Goal: Check status: Check status

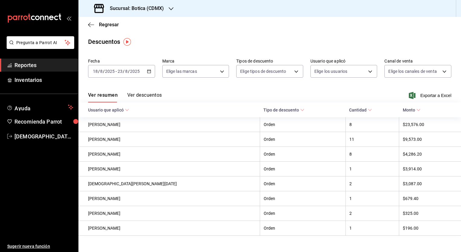
click at [108, 29] on div "Regresar" at bounding box center [269, 24] width 383 height 15
click at [113, 26] on span "Regresar" at bounding box center [109, 25] width 20 height 6
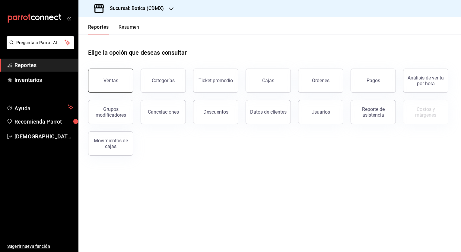
click at [113, 77] on button "Ventas" at bounding box center [110, 80] width 45 height 24
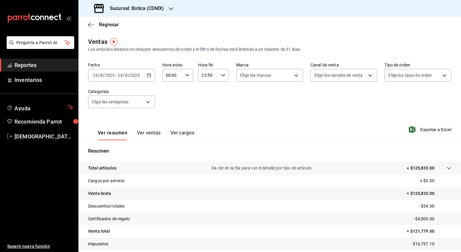
click at [147, 73] on icon "button" at bounding box center [149, 75] width 4 height 4
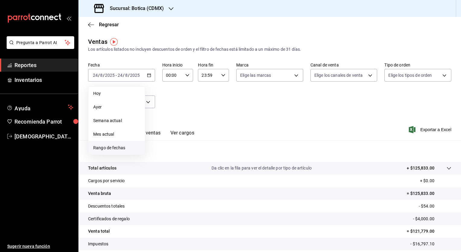
click at [110, 150] on span "Rango de fechas" at bounding box center [116, 148] width 47 height 6
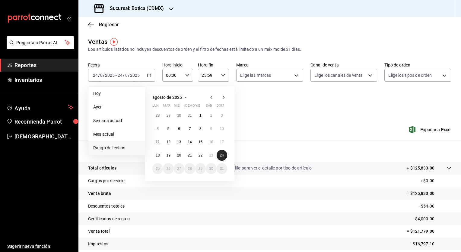
click at [222, 152] on button "24" at bounding box center [222, 155] width 11 height 11
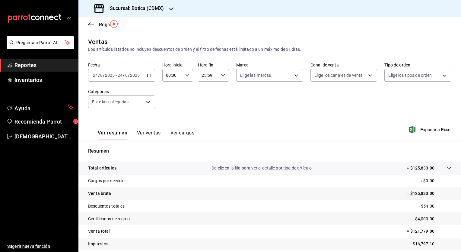
scroll to position [37, 0]
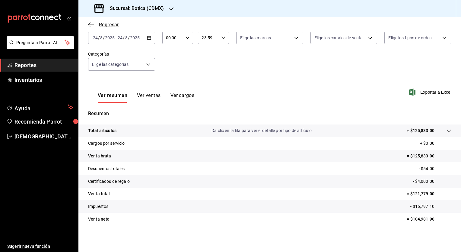
click at [112, 24] on span "Regresar" at bounding box center [109, 25] width 20 height 6
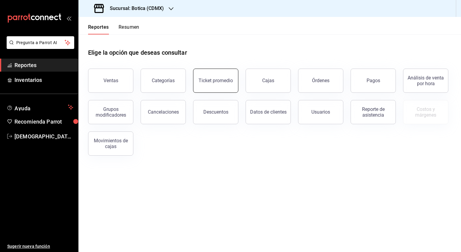
click at [219, 88] on button "Ticket promedio" at bounding box center [215, 80] width 45 height 24
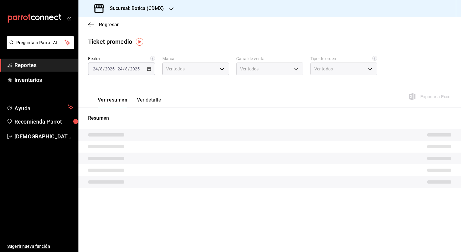
type input "d5352a43-907b-4cea-af89-ed5f283426a2"
type input "PARROT,UBER_EATS,RAPPI,DIDI_FOOD,ONLINE"
type input "68b56432-bc7c-4df1-8cc3-4eafb59ca3cc,EXTERNAL"
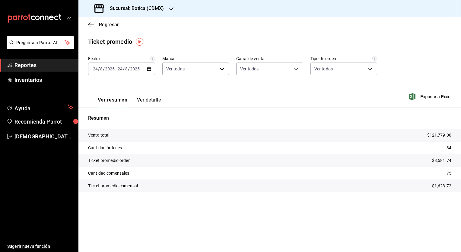
click at [149, 67] on icon "button" at bounding box center [149, 69] width 4 height 4
click at [124, 139] on span "Rango de fechas" at bounding box center [116, 141] width 47 height 6
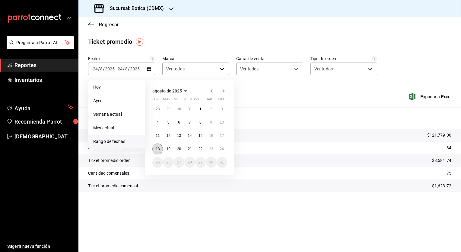
click at [160, 151] on button "18" at bounding box center [157, 148] width 11 height 11
click at [221, 151] on button "24" at bounding box center [222, 148] width 11 height 11
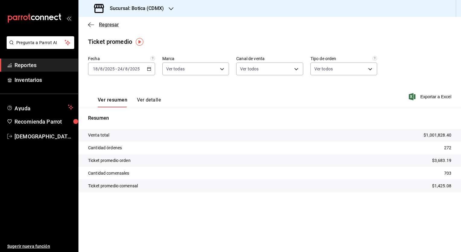
click at [103, 24] on span "Regresar" at bounding box center [109, 25] width 20 height 6
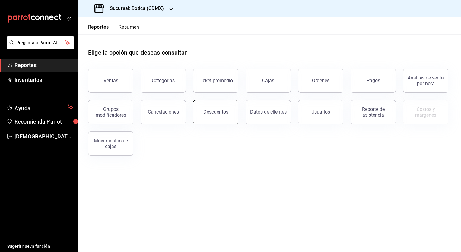
click at [221, 107] on button "Descuentos" at bounding box center [215, 112] width 45 height 24
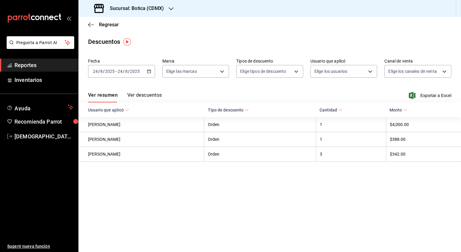
click at [153, 71] on div "[DATE] [DATE] - [DATE] [DATE]" at bounding box center [121, 71] width 67 height 13
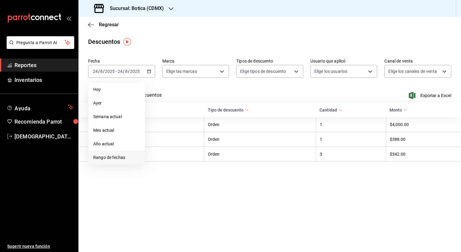
click at [110, 156] on span "Rango de fechas" at bounding box center [116, 157] width 47 height 6
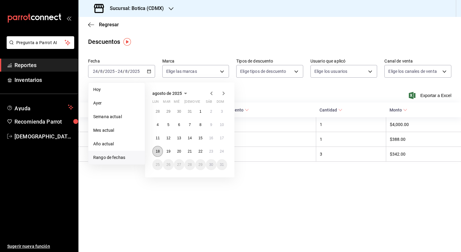
click at [158, 150] on abbr "18" at bounding box center [158, 151] width 4 height 4
click at [224, 154] on button "24" at bounding box center [222, 151] width 11 height 11
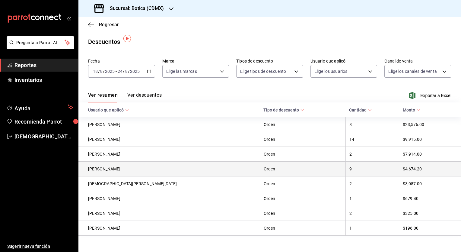
scroll to position [10, 0]
